Goal: Find specific page/section: Find specific page/section

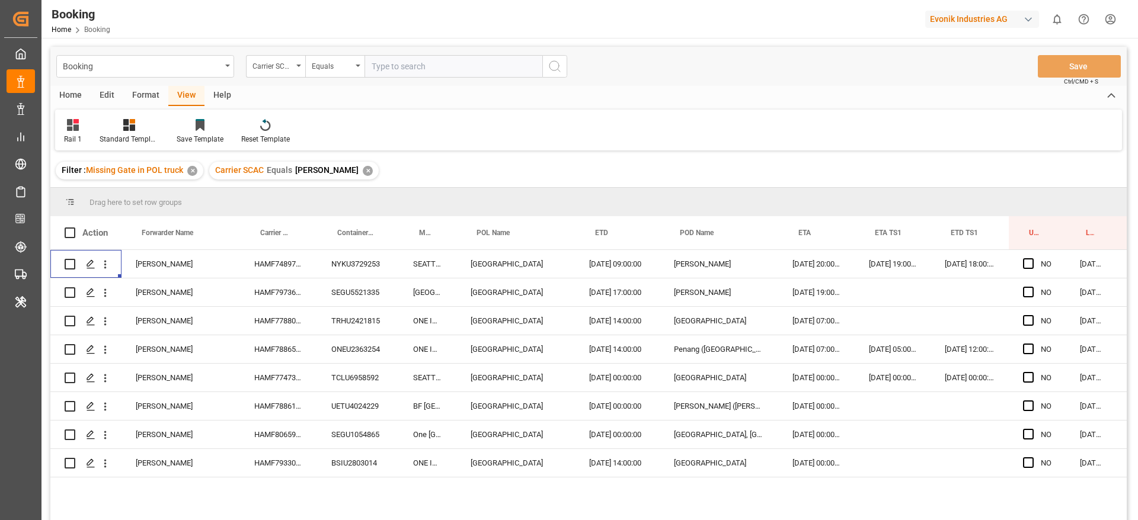
scroll to position [0, 45]
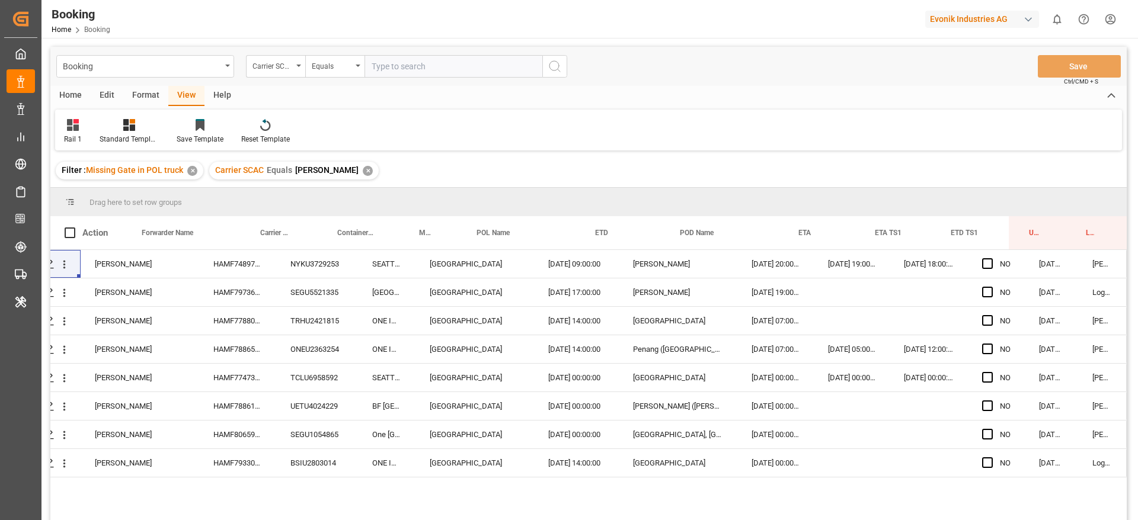
click at [309, 168] on span "oney" at bounding box center [326, 169] width 63 height 9
click at [363, 169] on div "✕" at bounding box center [368, 171] width 10 height 10
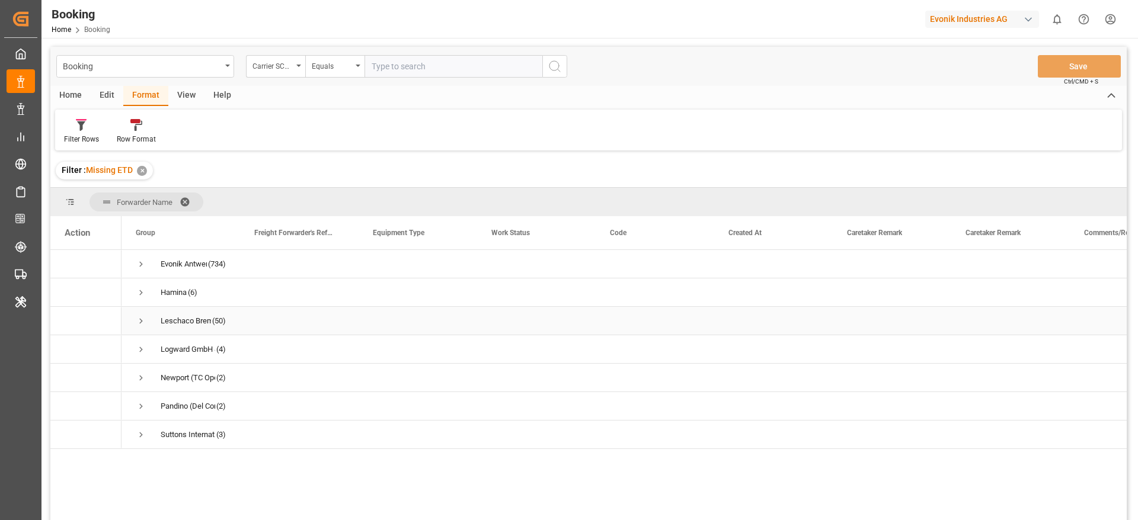
click at [146, 321] on span "Press SPACE to select this row." at bounding box center [141, 321] width 11 height 11
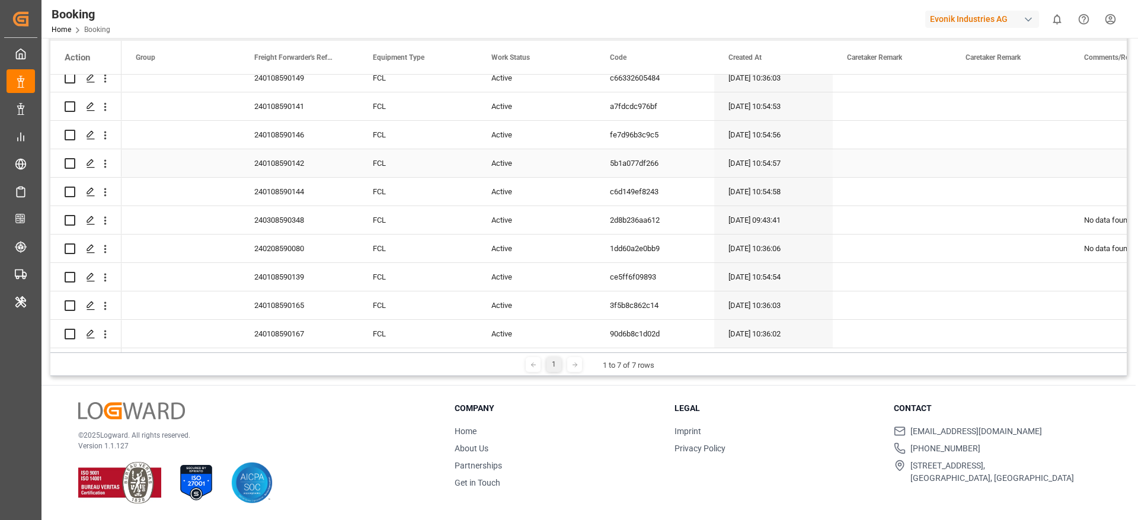
scroll to position [267, 0]
click at [147, 320] on div "Press SPACE to select this row." at bounding box center [180, 334] width 119 height 28
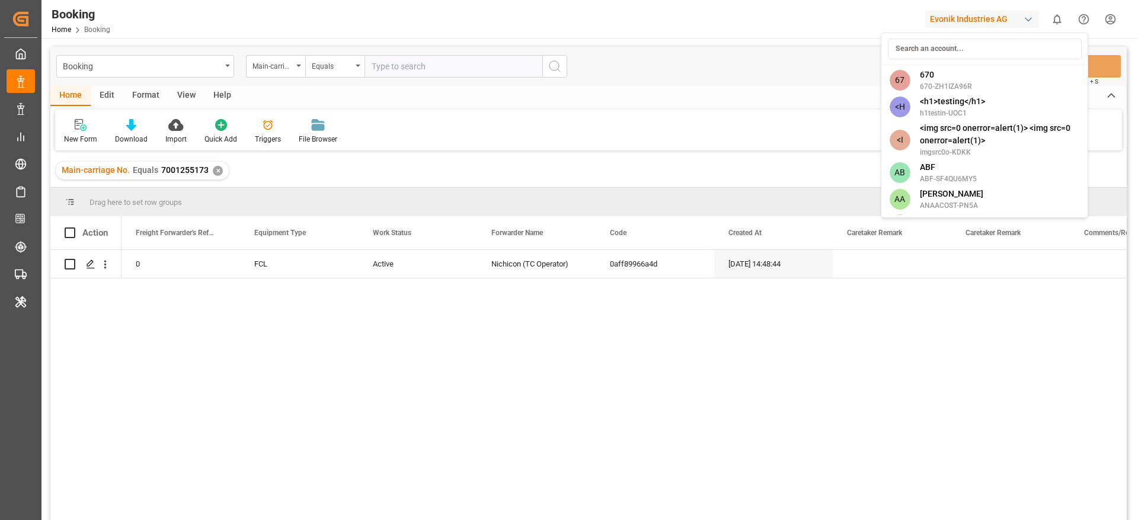
click at [940, 43] on input at bounding box center [985, 49] width 194 height 21
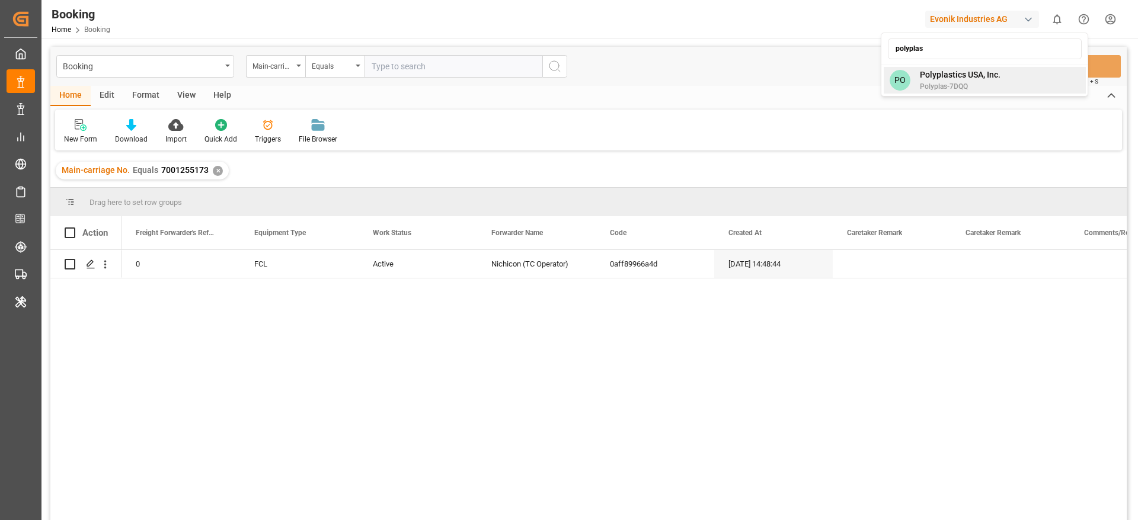
type input "polyplas"
click at [960, 84] on span "Polyplas-7DQQ" at bounding box center [960, 86] width 81 height 11
